Goal: Task Accomplishment & Management: Manage account settings

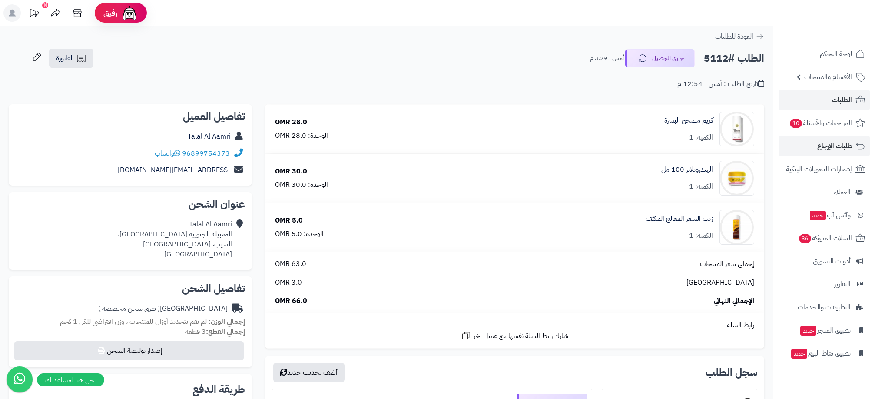
scroll to position [261, 0]
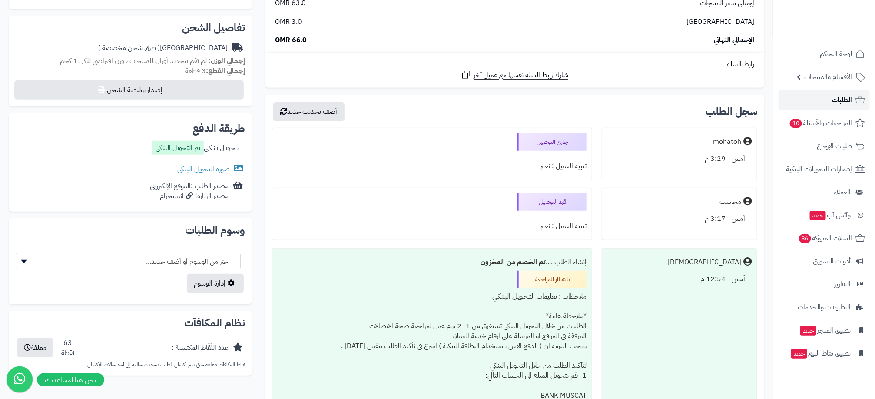
click at [834, 94] on span "الطلبات" at bounding box center [842, 100] width 20 height 12
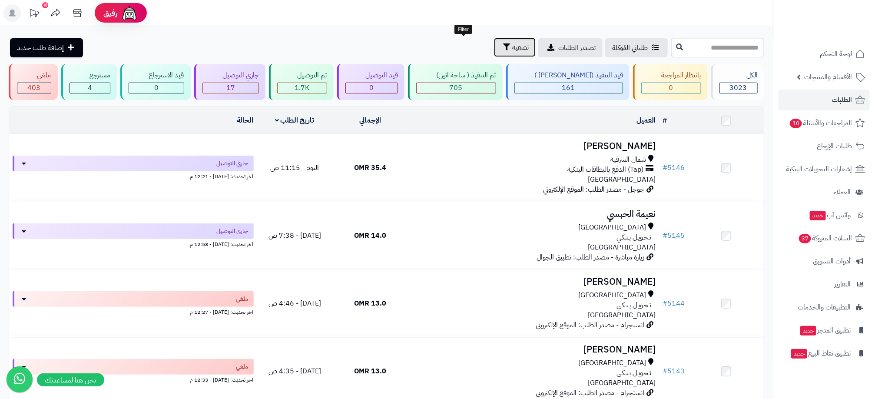
click at [512, 50] on span "تصفية" at bounding box center [520, 47] width 17 height 10
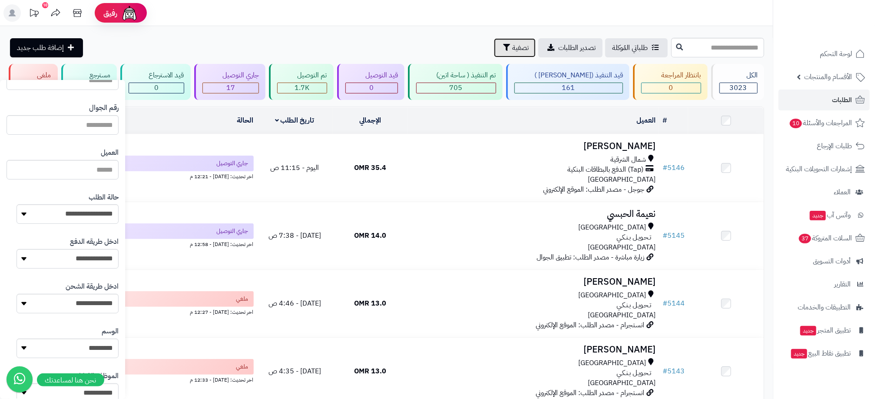
scroll to position [130, 0]
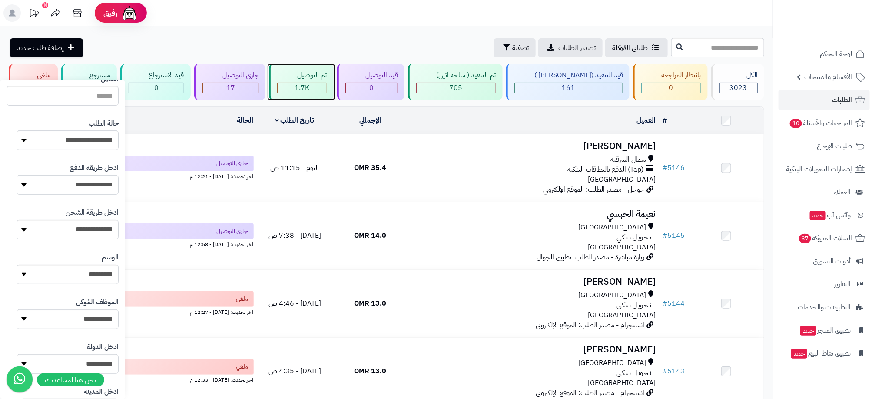
click at [309, 85] on span "1.7K" at bounding box center [301, 88] width 15 height 10
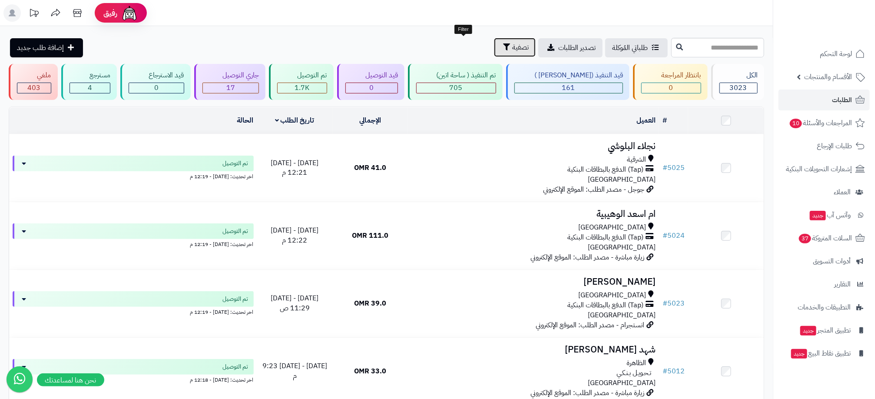
click at [512, 51] on span "تصفية" at bounding box center [520, 47] width 17 height 10
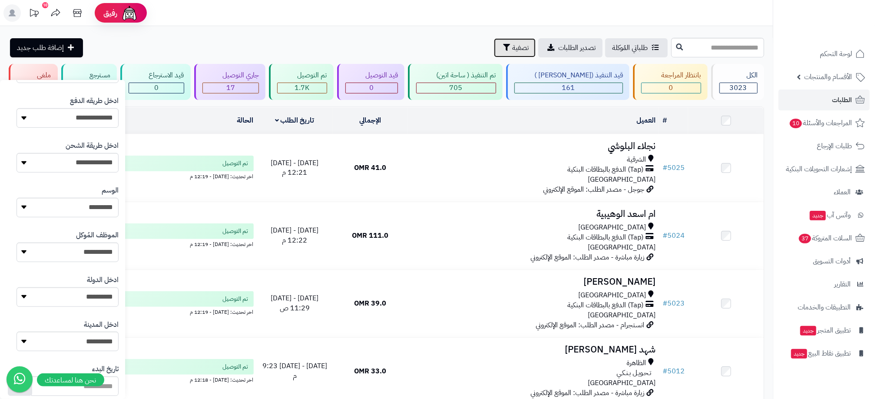
scroll to position [326, 0]
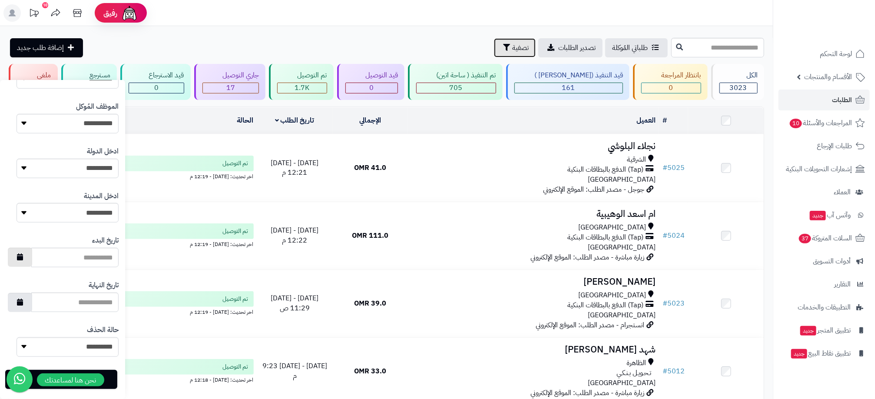
click at [25, 260] on button "button" at bounding box center [20, 257] width 24 height 19
click at [27, 276] on th "›" at bounding box center [25, 276] width 15 height 13
click at [115, 279] on th "‹" at bounding box center [115, 276] width 15 height 13
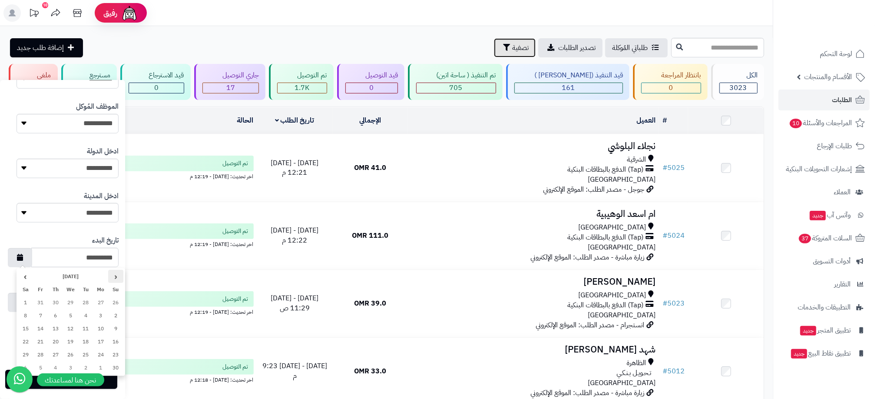
click at [115, 279] on th "‹" at bounding box center [115, 276] width 15 height 13
click at [111, 279] on th "‹" at bounding box center [115, 276] width 15 height 13
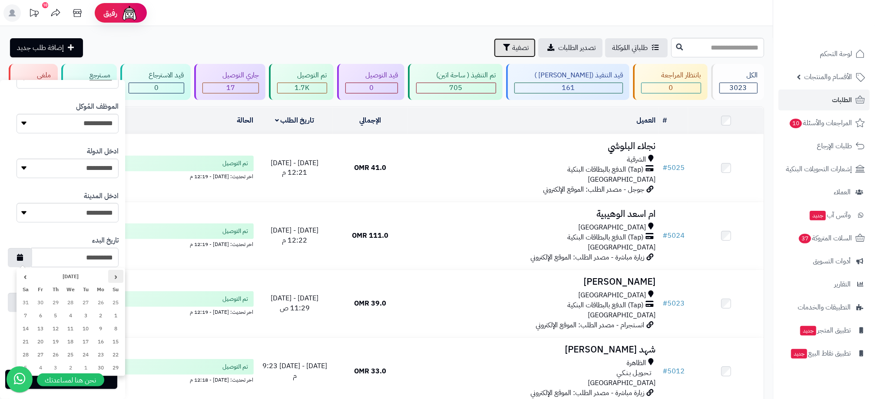
click at [111, 279] on th "‹" at bounding box center [115, 276] width 15 height 13
click at [24, 276] on th "›" at bounding box center [25, 276] width 15 height 13
click at [52, 302] on td "1" at bounding box center [55, 302] width 15 height 13
type input "**********"
click at [23, 304] on icon "button" at bounding box center [20, 301] width 6 height 7
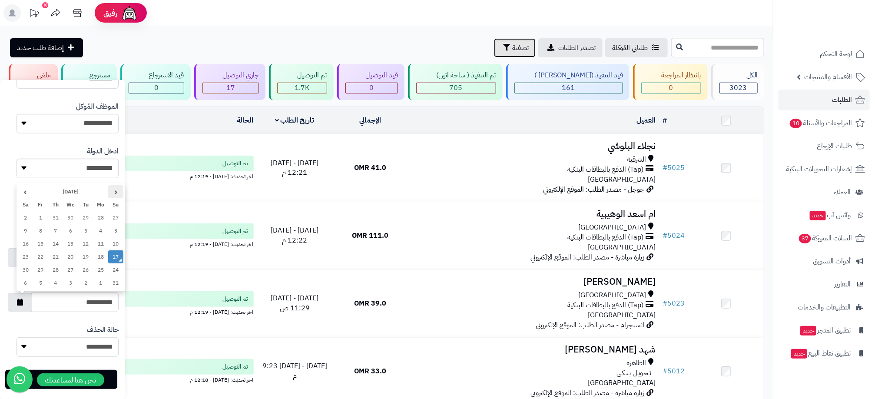
click at [112, 192] on th "‹" at bounding box center [115, 191] width 15 height 13
click at [29, 191] on th "›" at bounding box center [25, 191] width 15 height 13
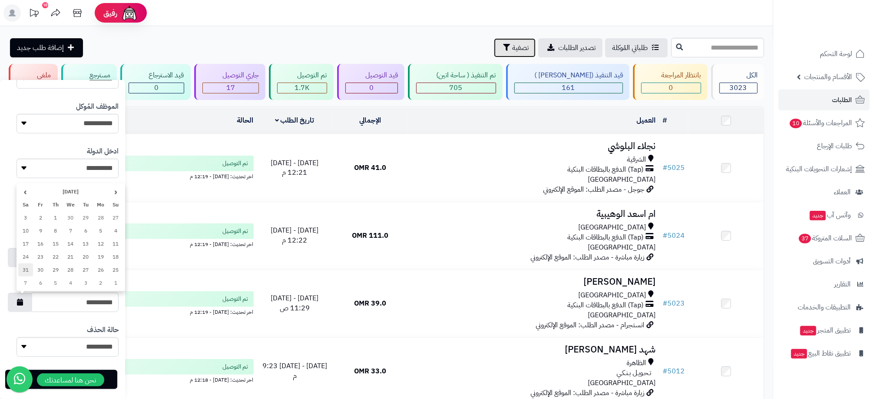
click at [24, 270] on td "31" at bounding box center [25, 269] width 15 height 13
type input "**********"
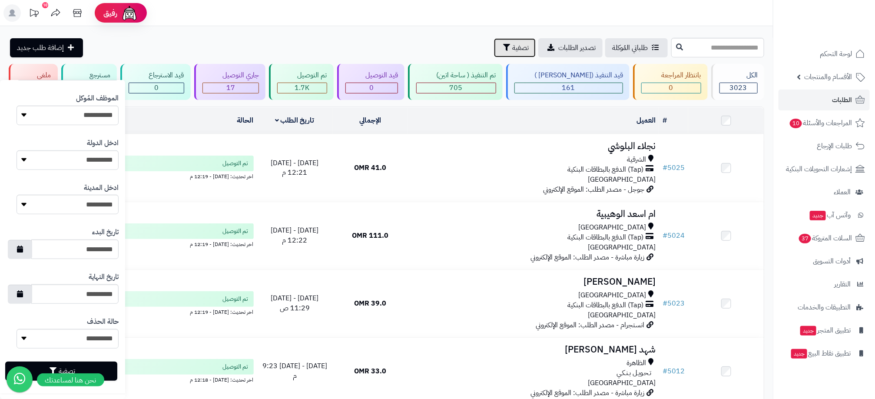
scroll to position [336, 0]
click at [96, 359] on button "تصفية" at bounding box center [61, 368] width 112 height 19
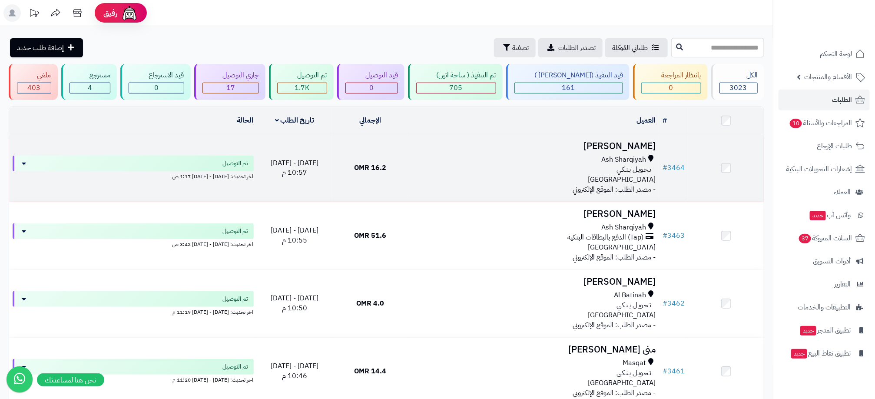
click at [452, 175] on div "Ash Sharqiyah تـحـويـل بـنـكـي عمان" at bounding box center [533, 170] width 244 height 30
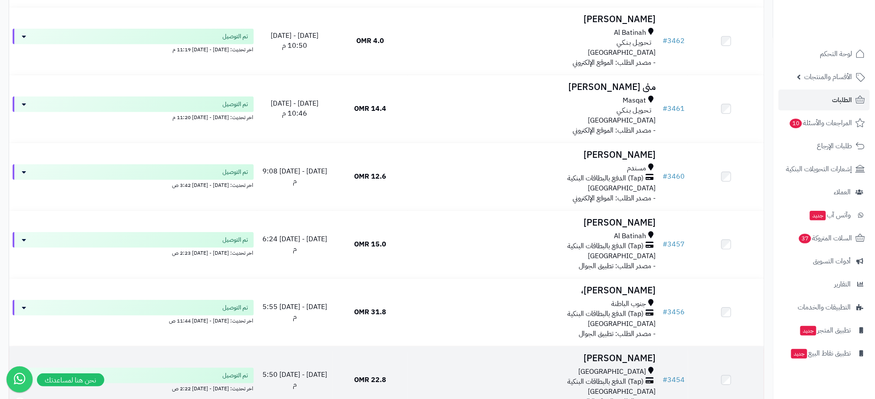
scroll to position [391, 0]
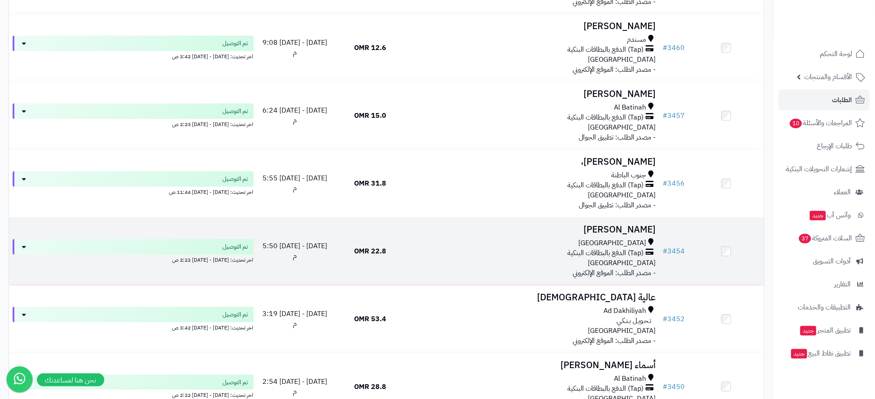
click at [400, 249] on td "22.8 OMR" at bounding box center [370, 251] width 76 height 67
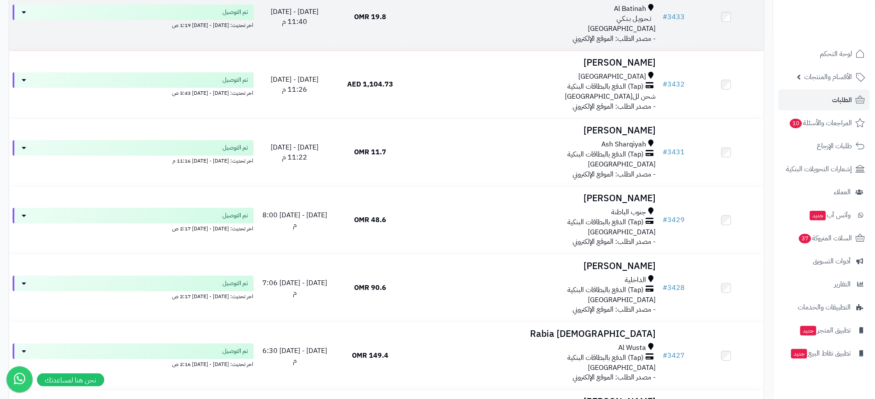
scroll to position [1368, 0]
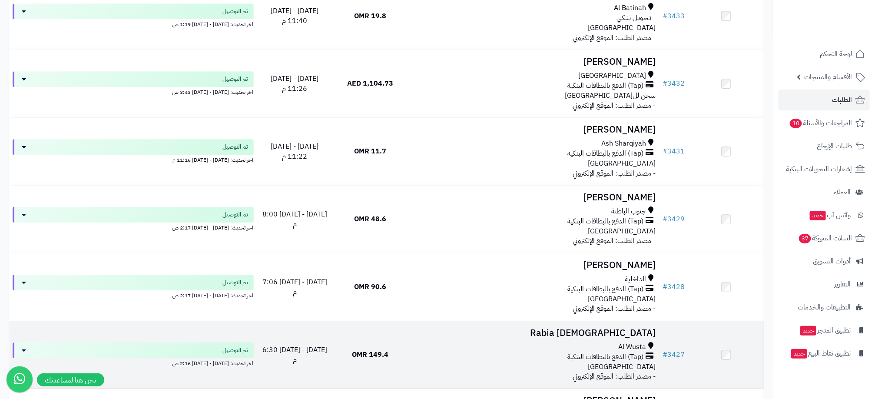
click at [298, 354] on span "الجمعة - ٣٠ مايو ٢٠٢٥ - 6:30 م" at bounding box center [294, 354] width 65 height 20
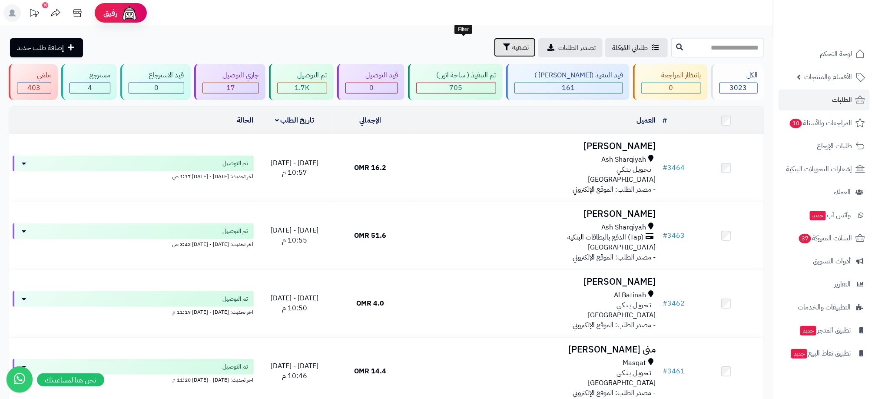
click at [512, 52] on span "تصفية" at bounding box center [520, 47] width 17 height 10
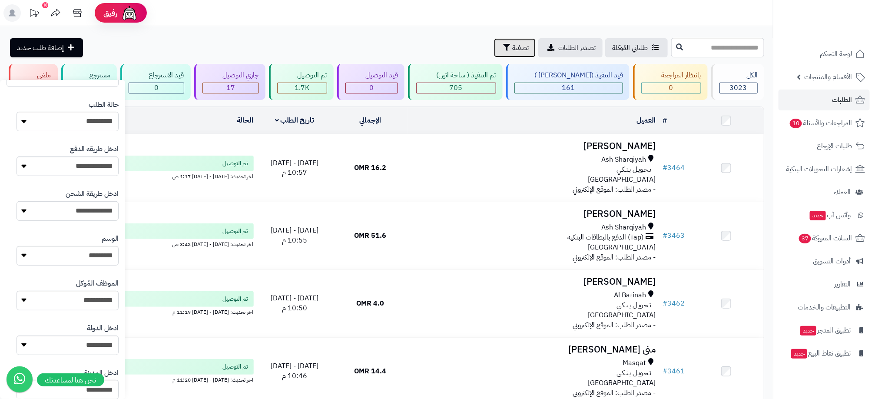
scroll to position [326, 0]
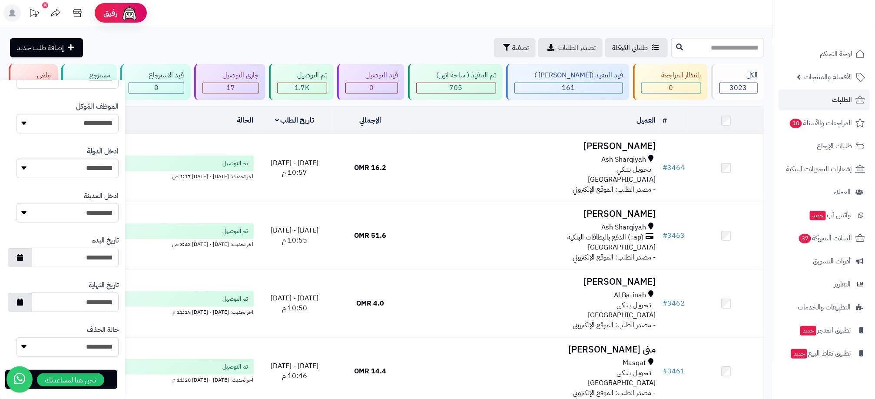
click at [99, 258] on input "**********" at bounding box center [74, 258] width 87 height 20
type input "**********"
click at [99, 300] on input "**********" at bounding box center [74, 302] width 87 height 20
click at [109, 303] on input "**********" at bounding box center [74, 302] width 87 height 20
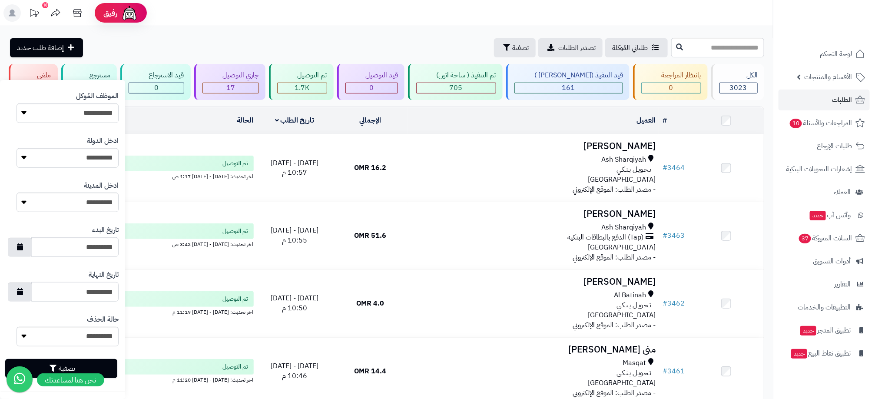
type input "**********"
click at [102, 361] on button "تصفية" at bounding box center [61, 368] width 112 height 19
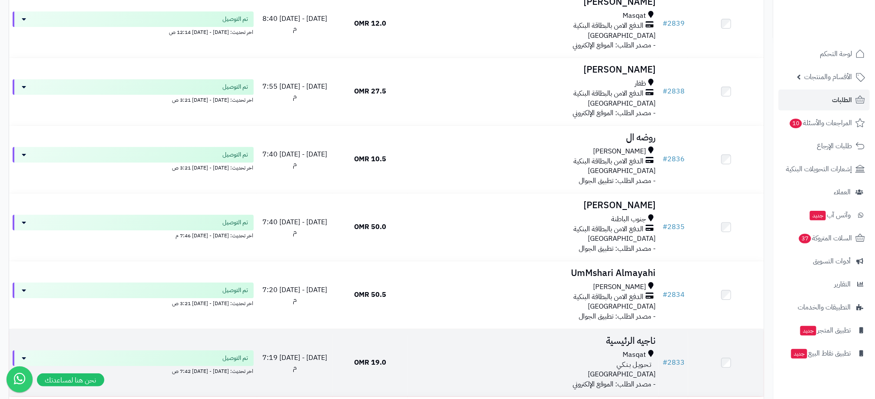
scroll to position [1629, 0]
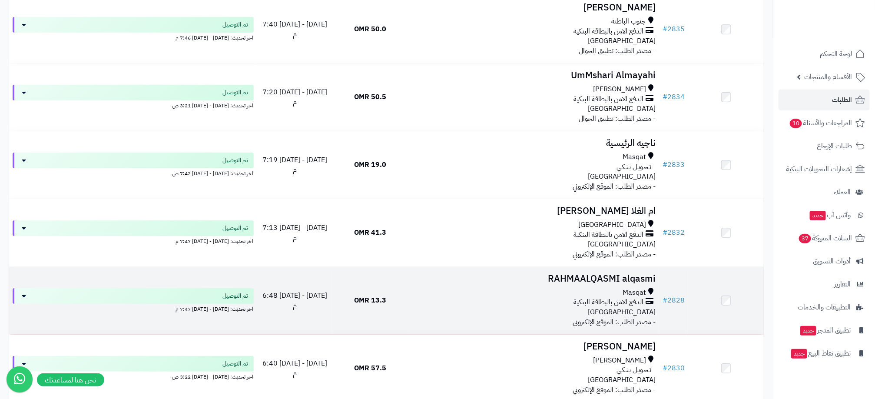
click at [464, 296] on div "Masqat" at bounding box center [533, 293] width 244 height 10
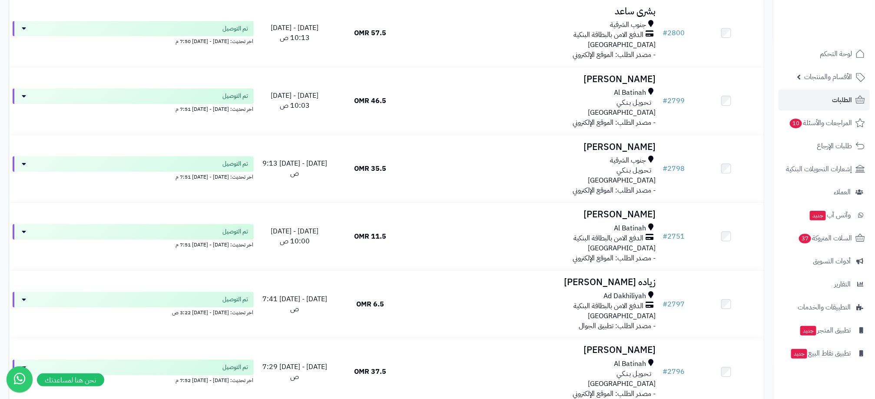
scroll to position [3192, 0]
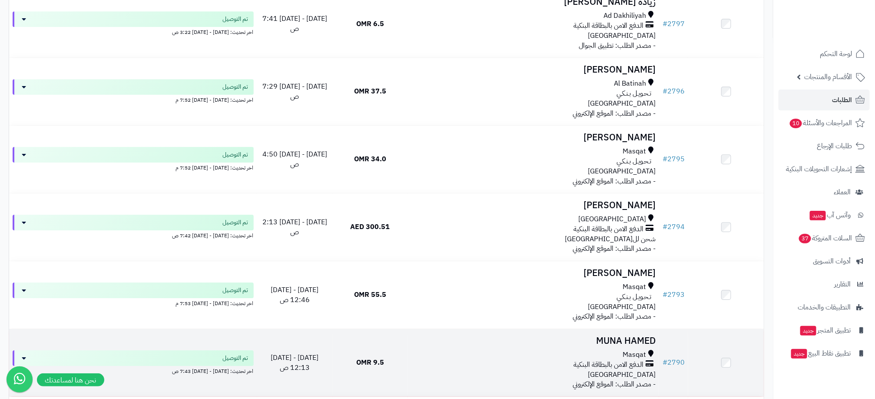
click at [362, 367] on span "9.5 OMR" at bounding box center [370, 362] width 28 height 10
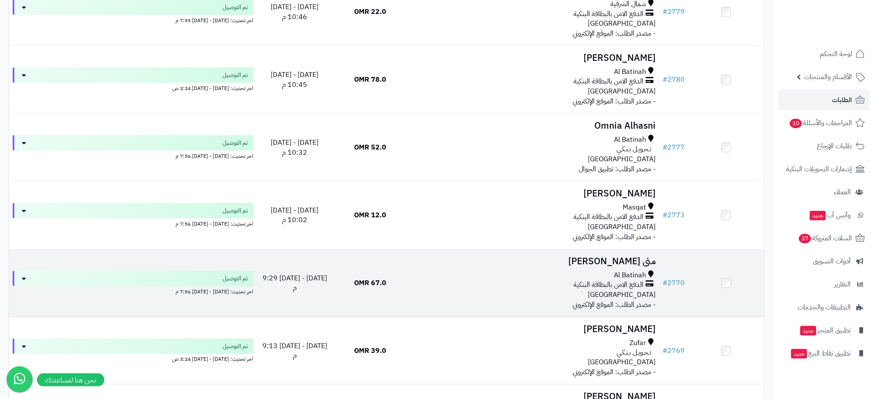
scroll to position [4039, 0]
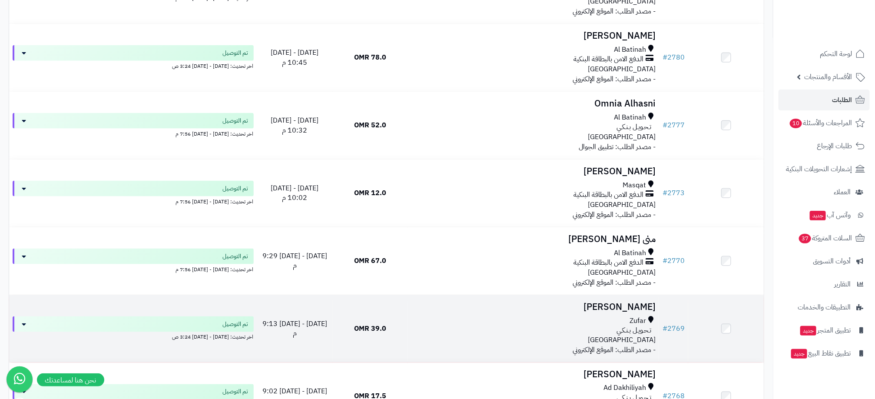
click at [339, 352] on td "39.0 OMR" at bounding box center [370, 328] width 76 height 67
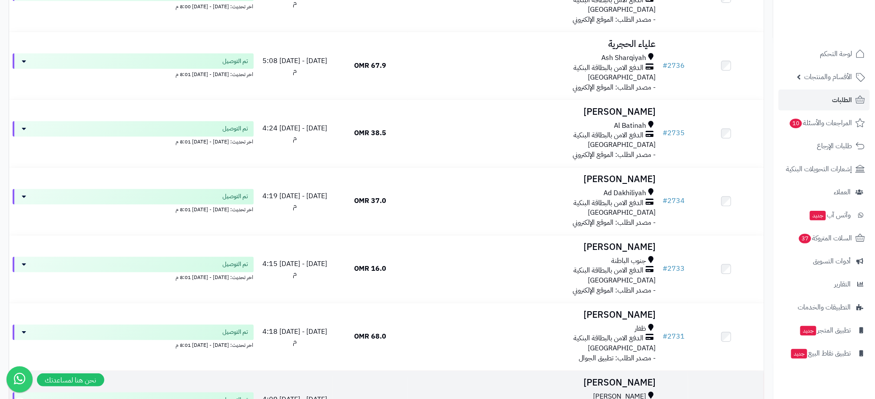
scroll to position [6189, 0]
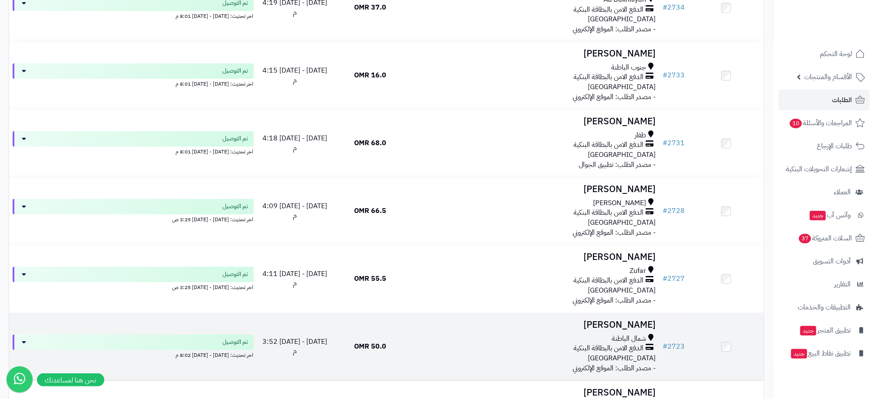
click at [304, 357] on span "[DATE] - [DATE] 3:52 م" at bounding box center [294, 346] width 65 height 20
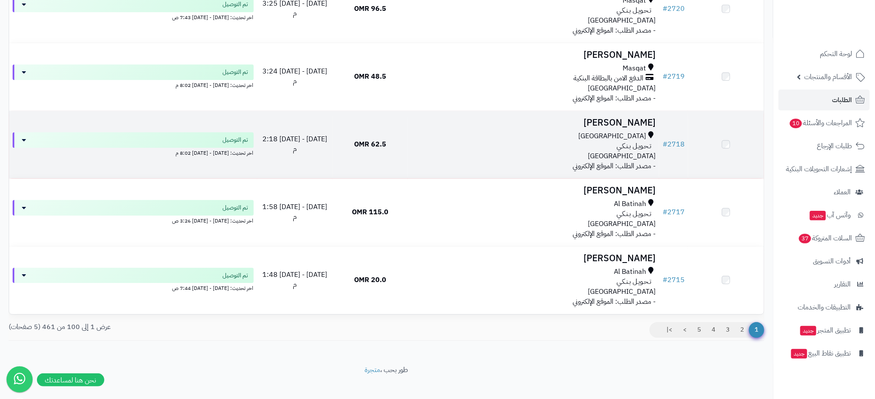
scroll to position [6624, 0]
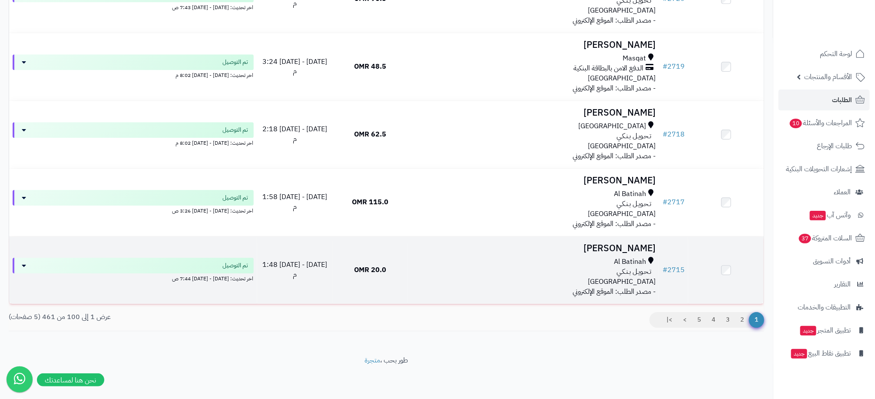
click at [270, 282] on td "[DATE] - [DATE] 1:48 م" at bounding box center [295, 269] width 76 height 67
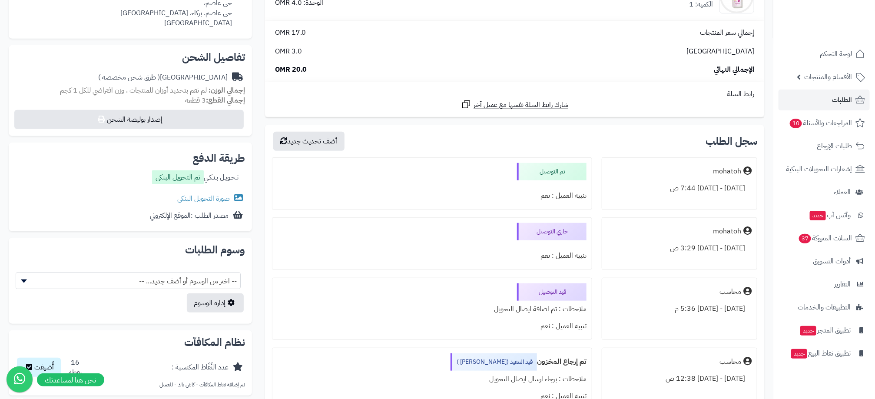
scroll to position [65, 0]
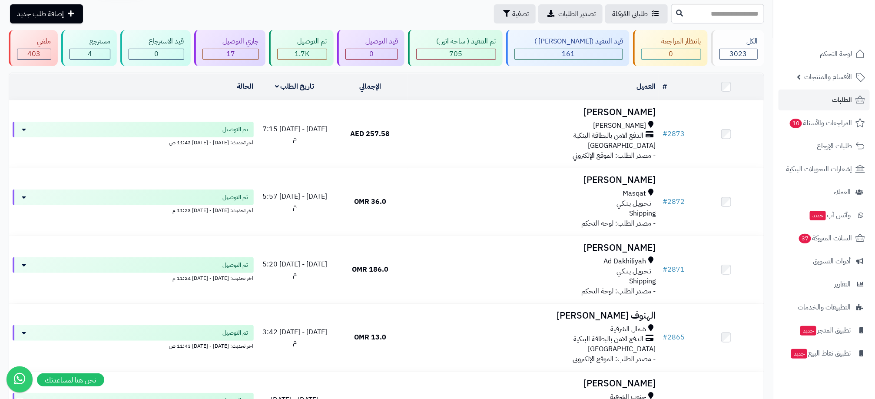
scroll to position [9, 0]
